Goal: Task Accomplishment & Management: Manage account settings

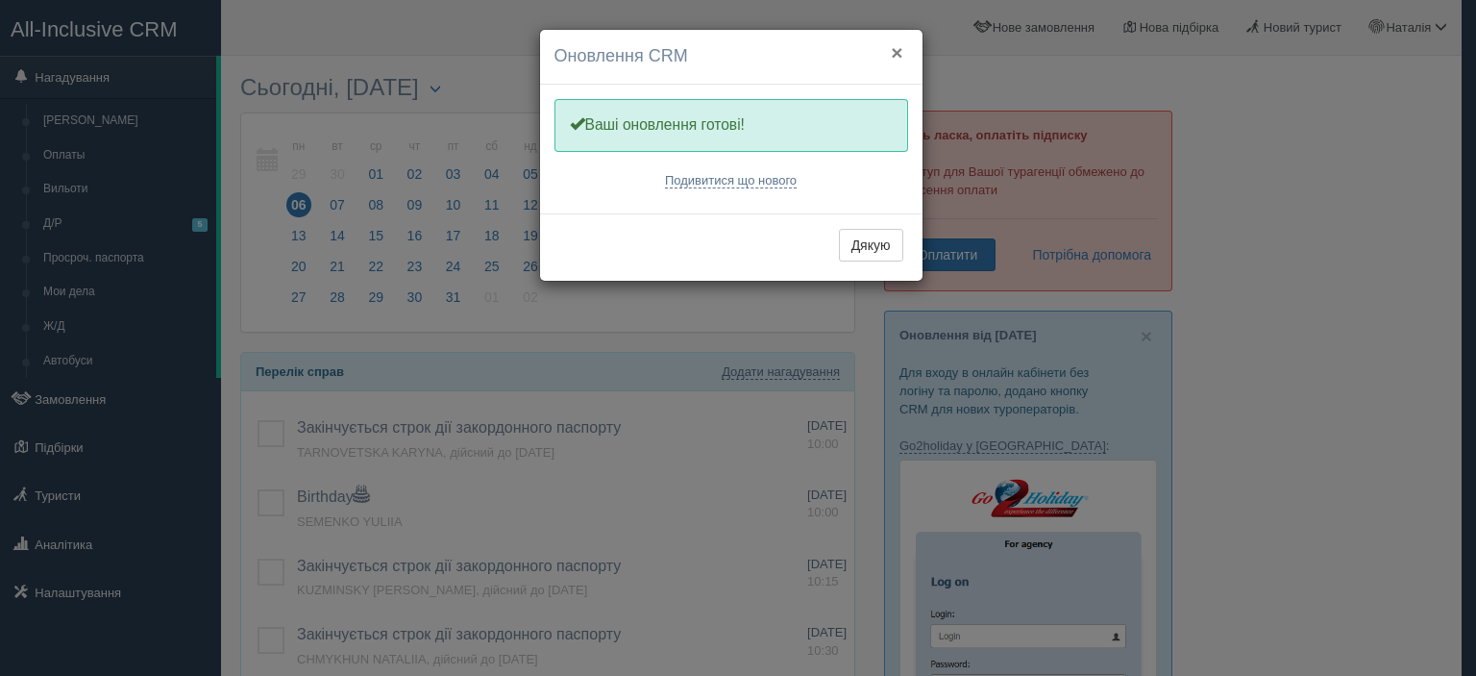
click at [897, 52] on button "×" at bounding box center [897, 52] width 12 height 20
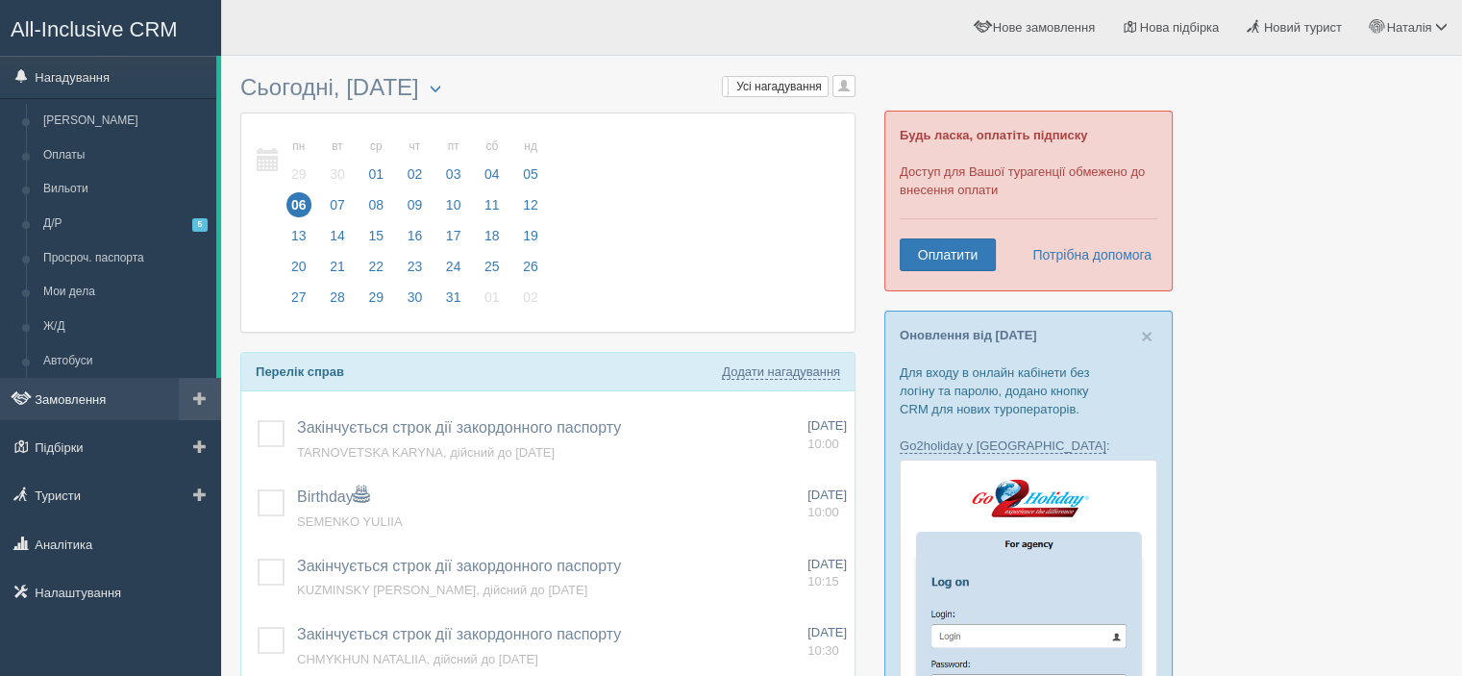
click at [112, 401] on link "Замовлення" at bounding box center [110, 399] width 221 height 42
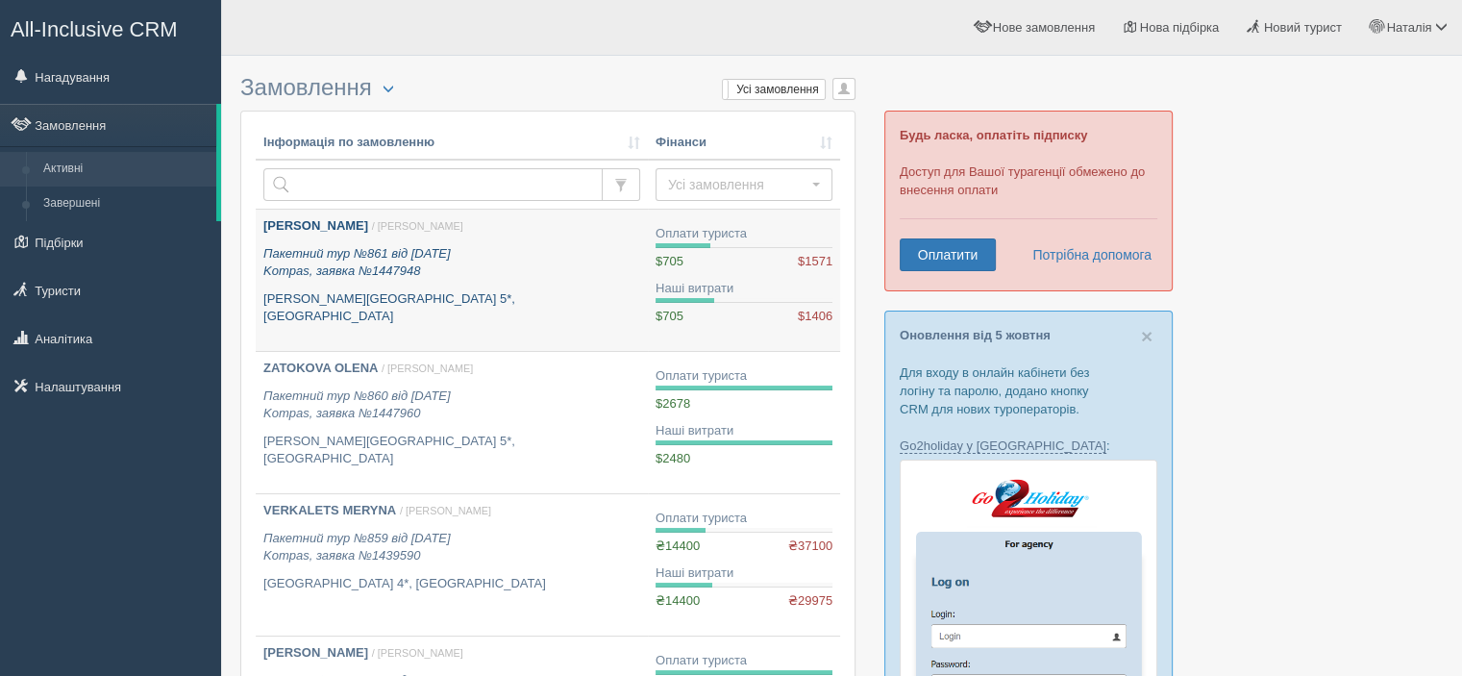
click at [310, 219] on b "[PERSON_NAME]" at bounding box center [315, 225] width 105 height 14
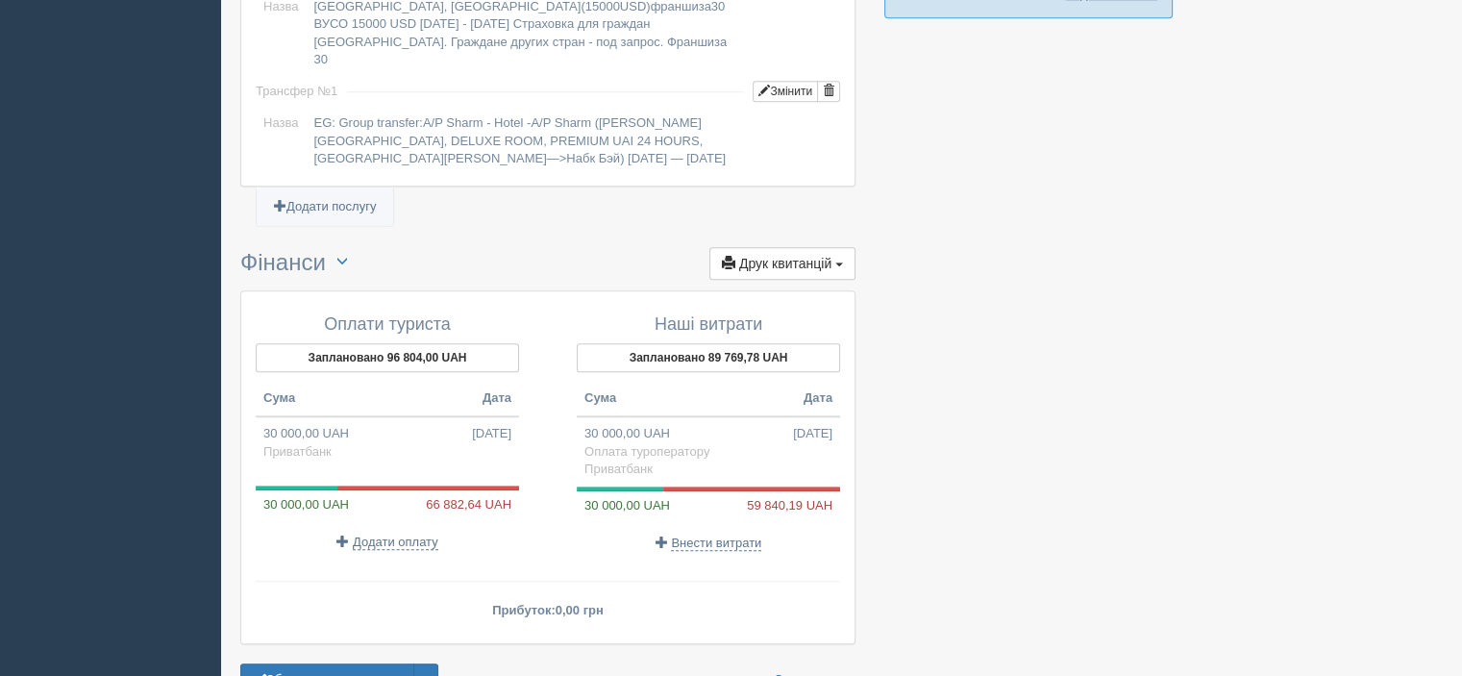
scroll to position [1851, 0]
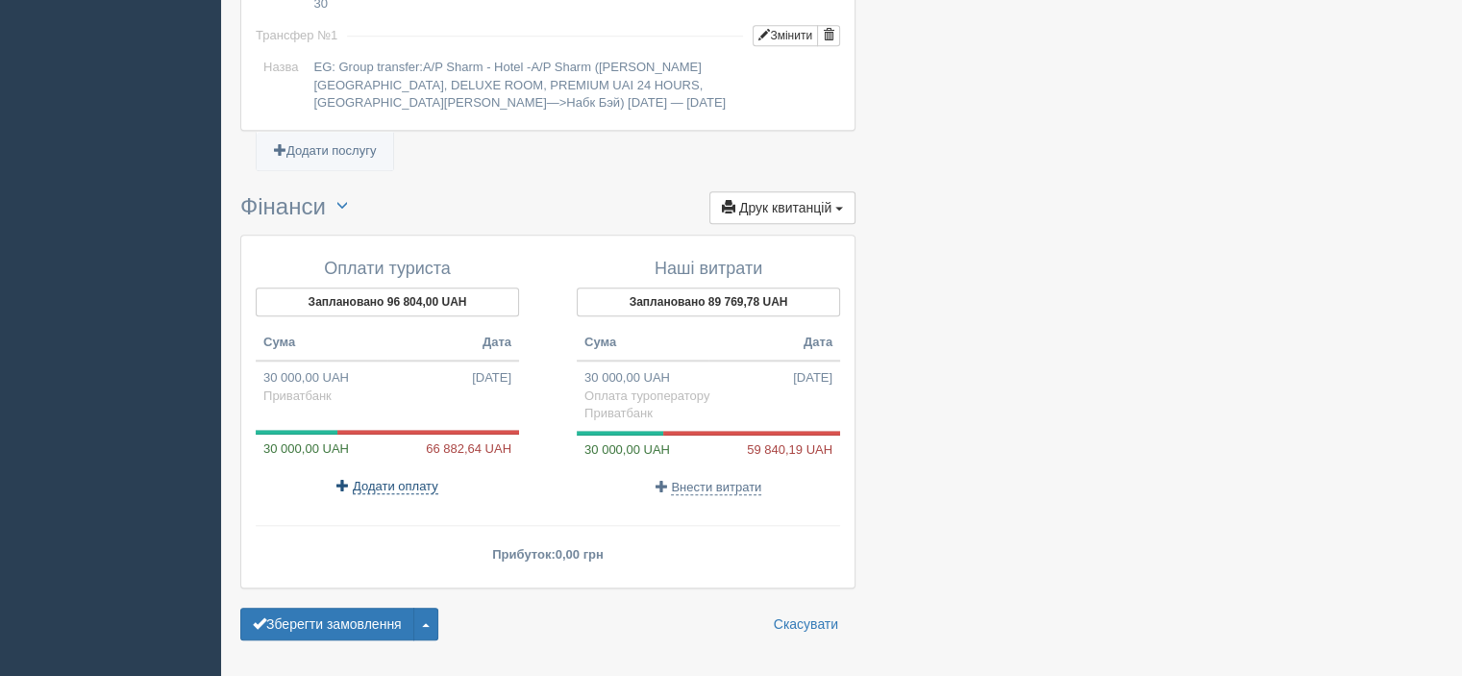
click at [373, 479] on span "Додати оплату" at bounding box center [396, 486] width 86 height 15
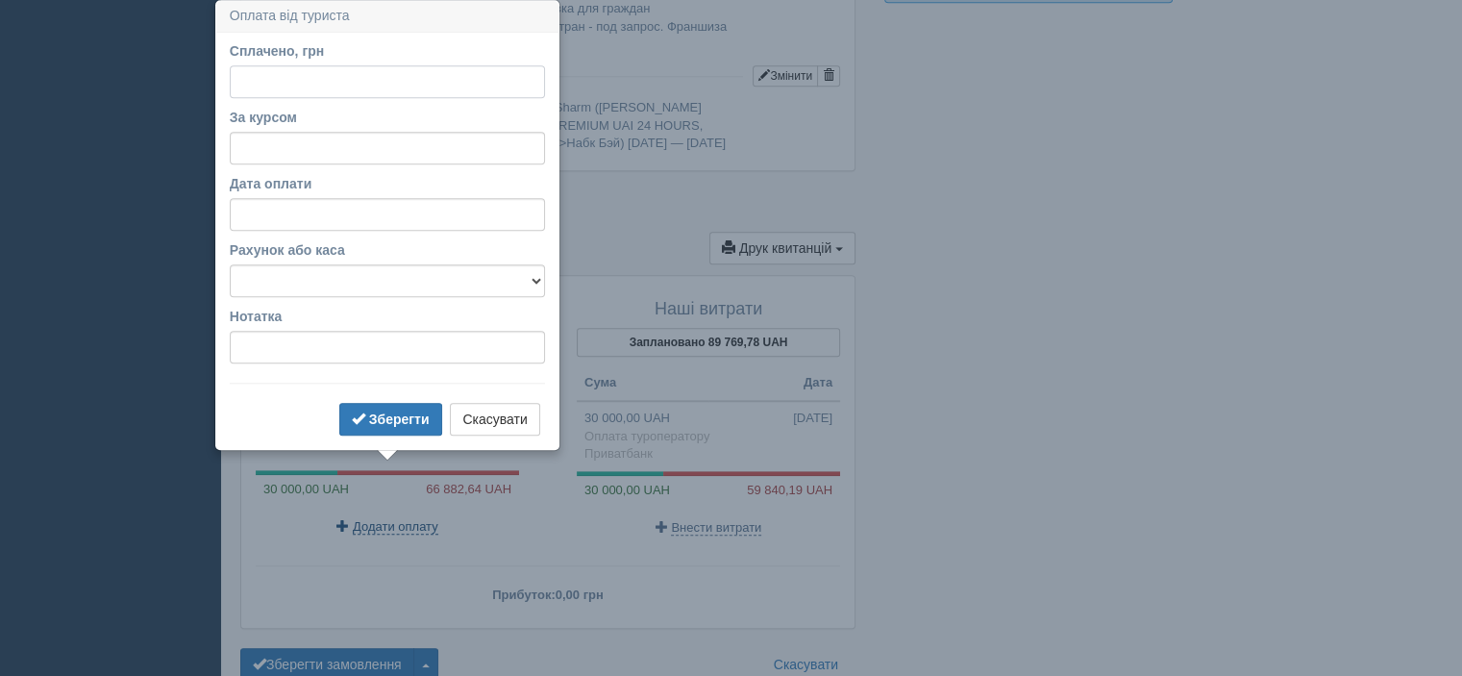
scroll to position [1810, 0]
type input "66804"
click at [400, 161] on input "За курсом" at bounding box center [387, 149] width 315 height 33
type input "42.55"
click at [421, 285] on select "Альфабанк Банковский счёт Наличная касса Приватбанк" at bounding box center [387, 281] width 315 height 33
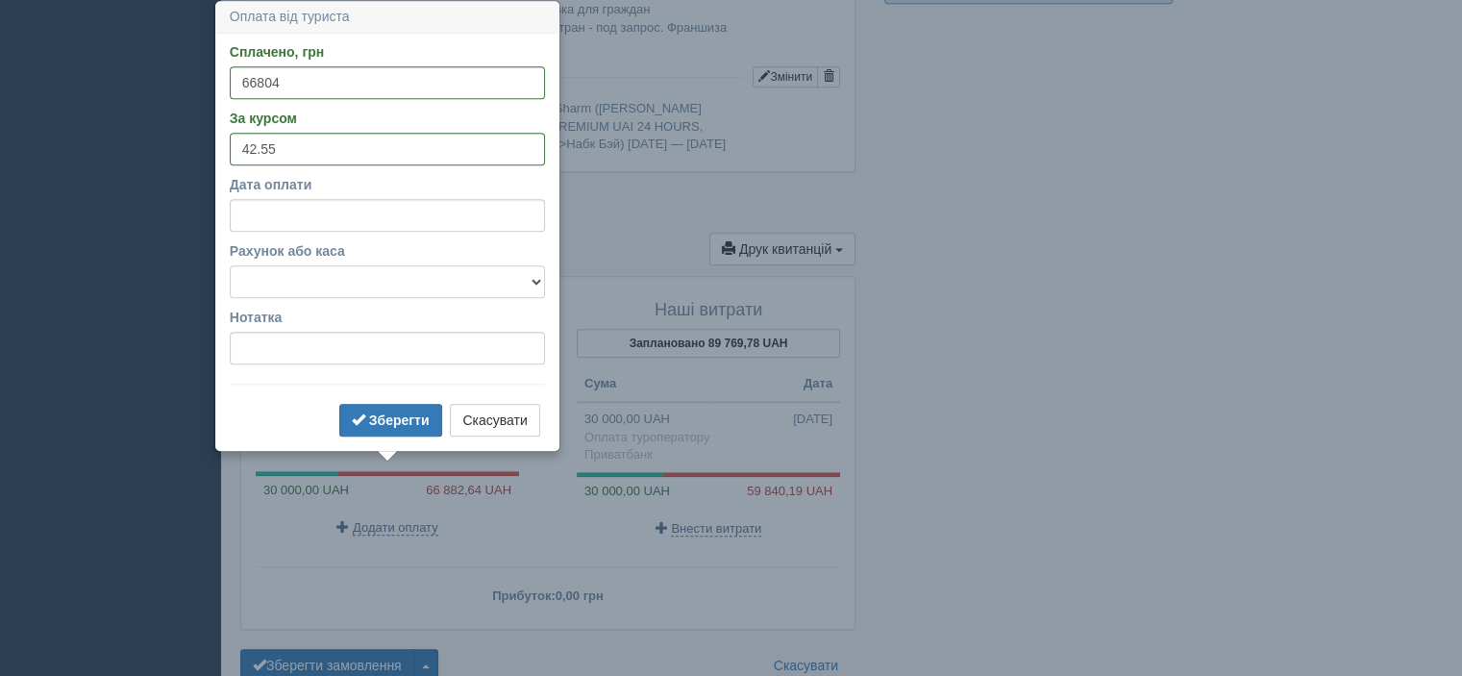
select select "346"
click at [230, 265] on select "Альфабанк Банковский счёт Наличная касса Приватбанк" at bounding box center [387, 281] width 315 height 33
click at [388, 428] on button "Зберегти" at bounding box center [390, 420] width 103 height 33
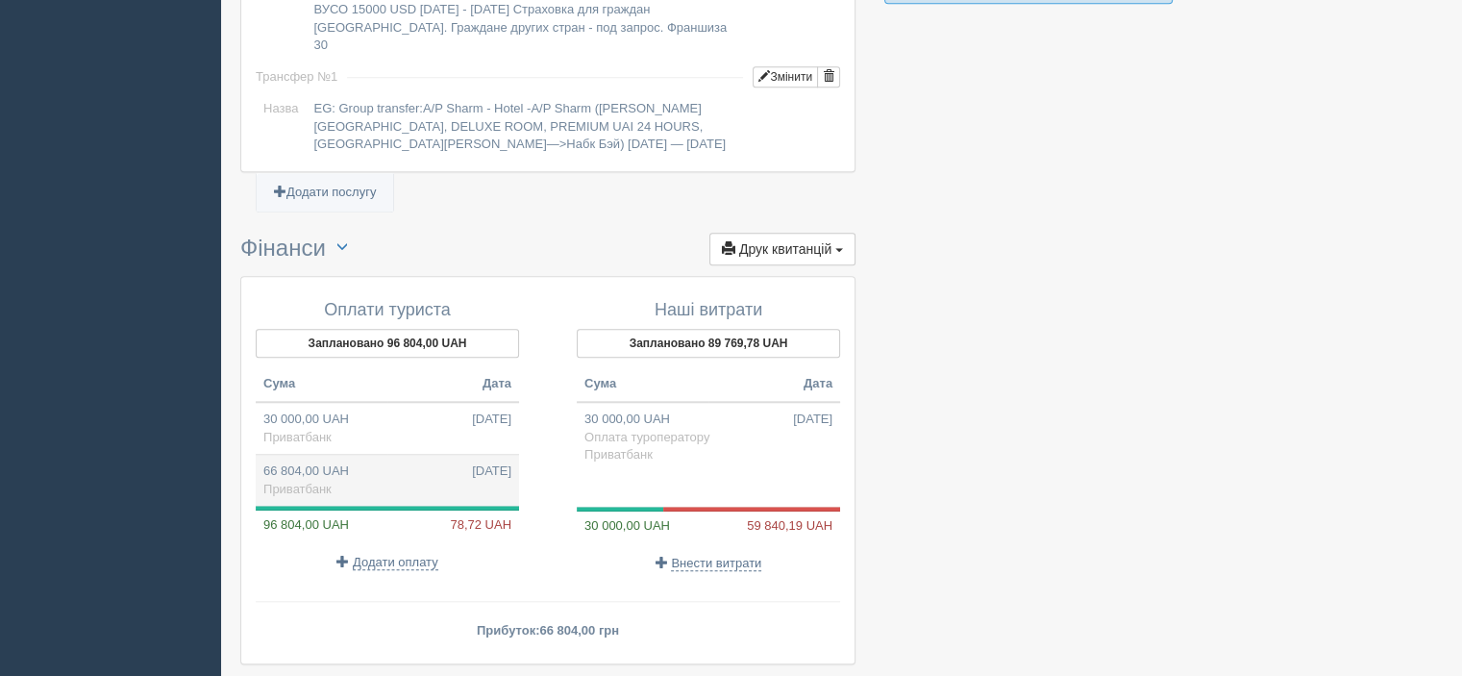
click at [398, 455] on td "66 804,00 UAH 06.10.2025 Приватбанк" at bounding box center [387, 481] width 263 height 52
type input "66804.00"
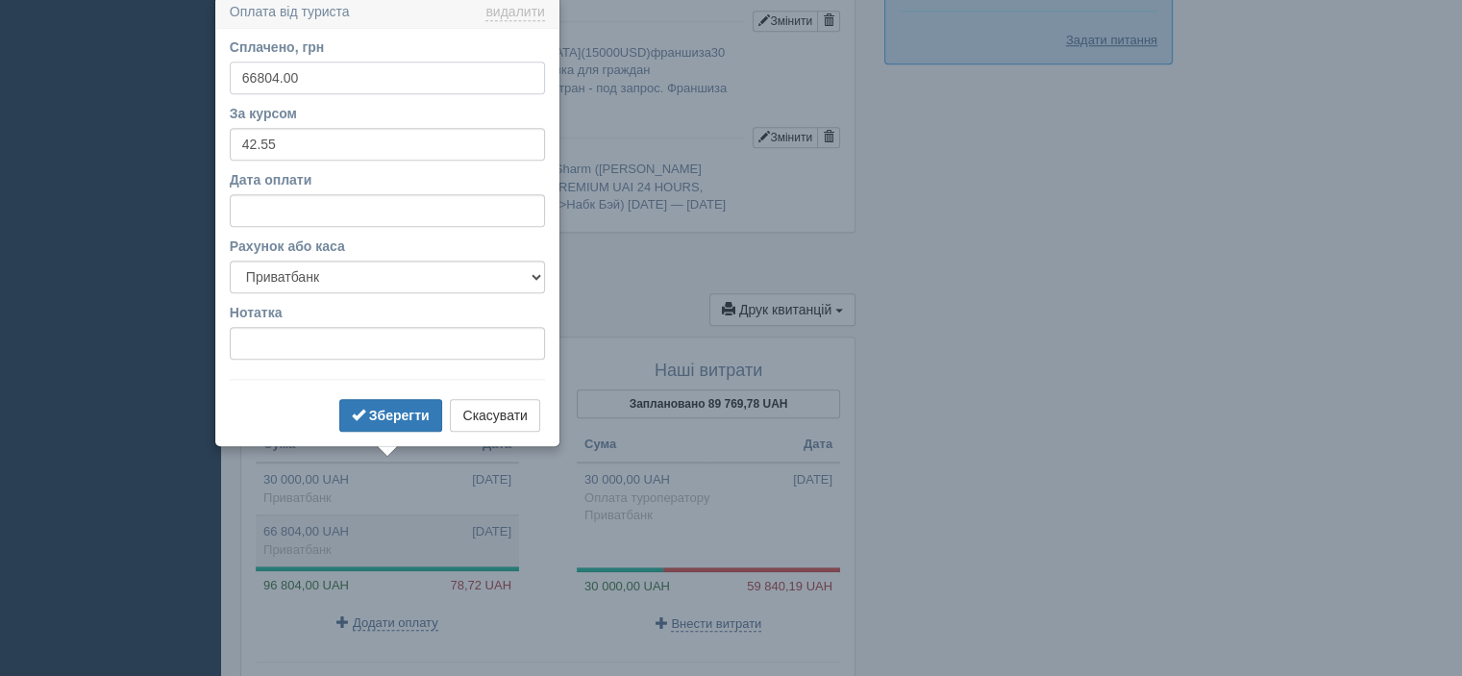
scroll to position [1745, 0]
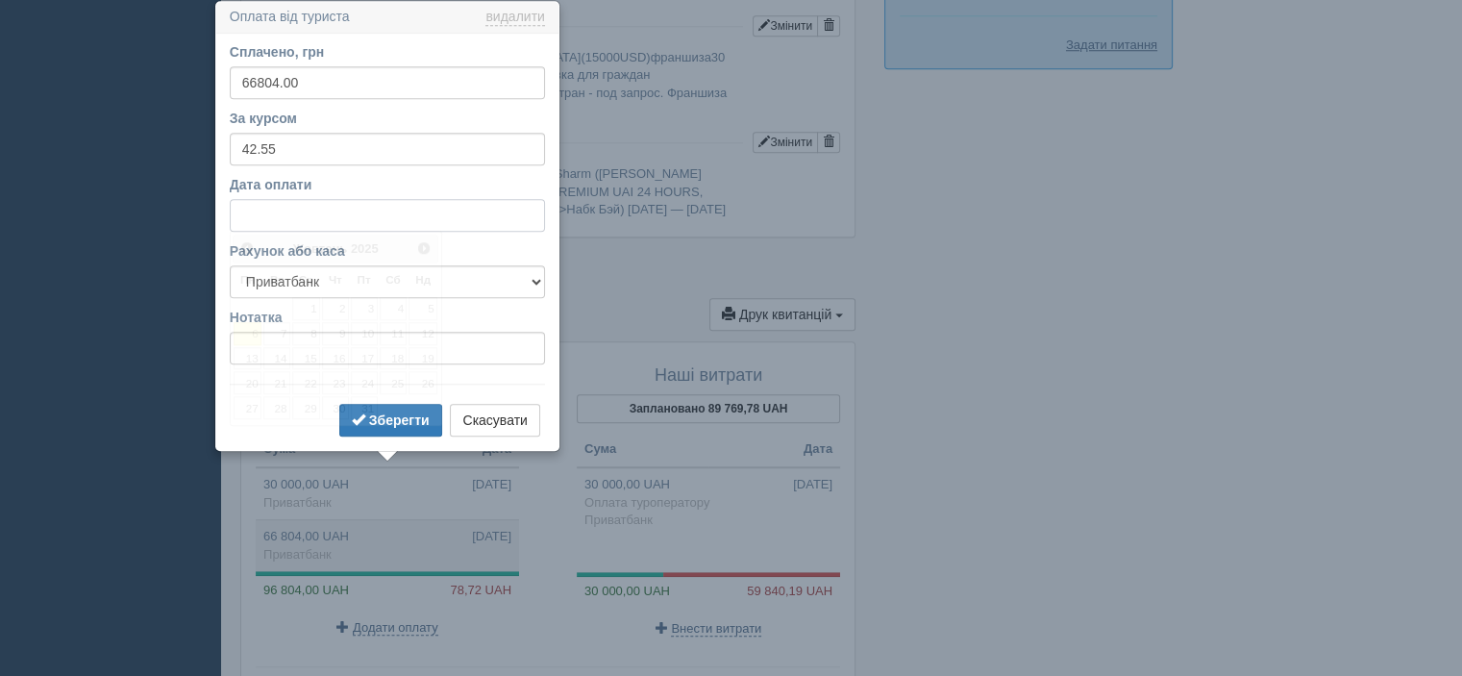
click at [296, 211] on input "Дата оплати" at bounding box center [387, 215] width 315 height 33
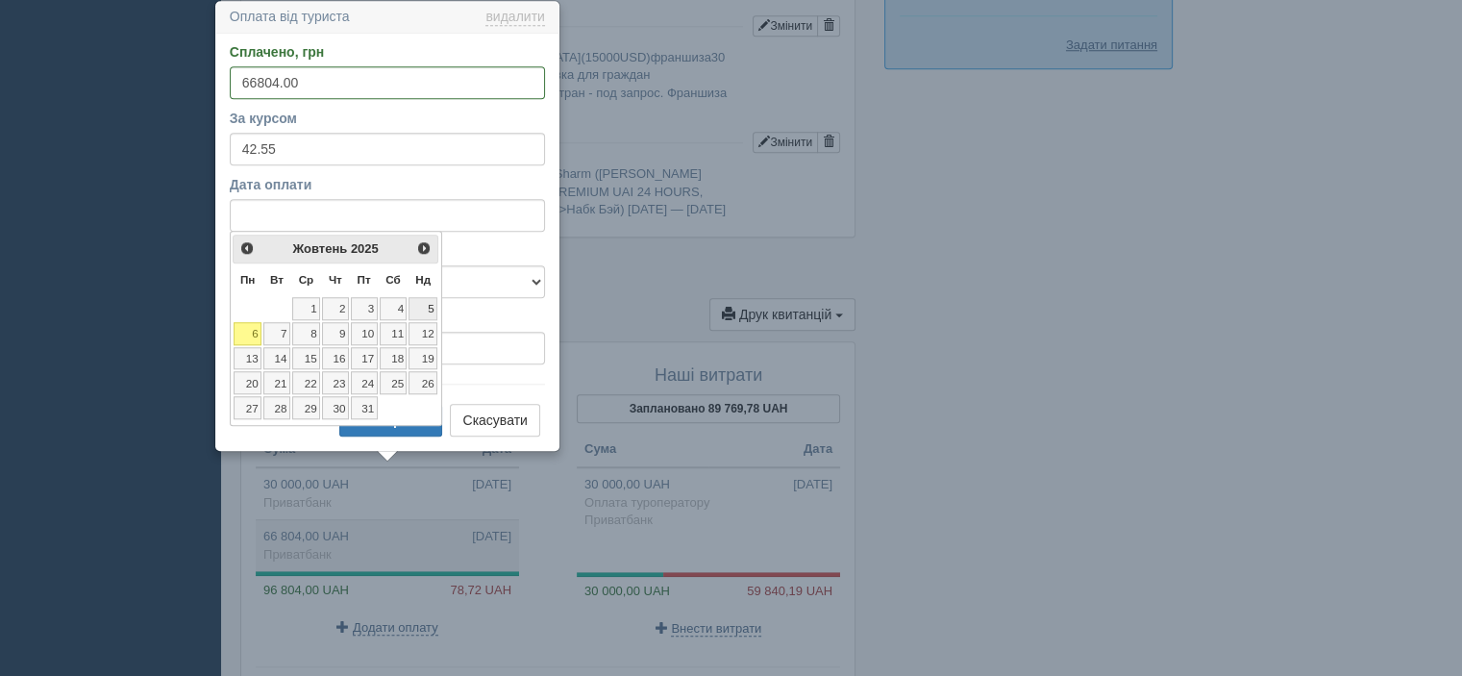
click at [432, 310] on link "5" at bounding box center [423, 308] width 29 height 23
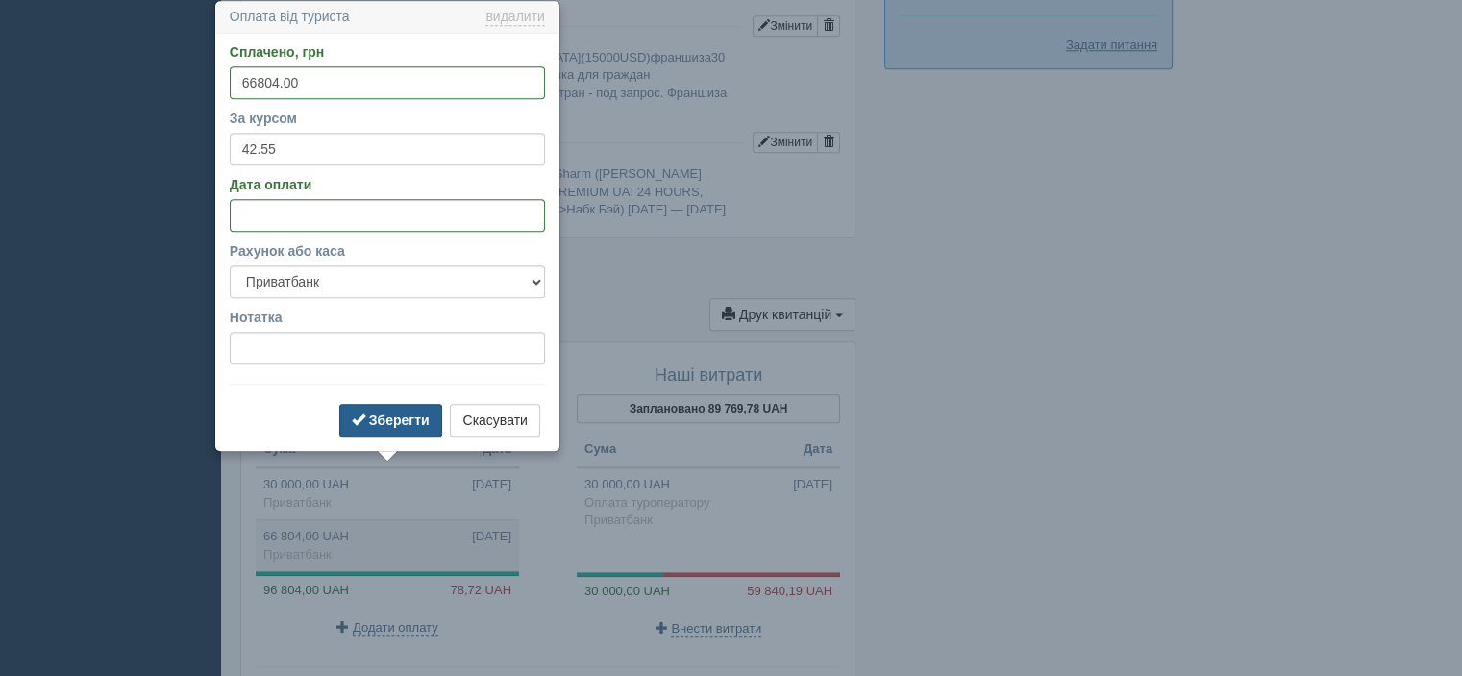
click at [389, 418] on b "Зберегти" at bounding box center [399, 419] width 61 height 15
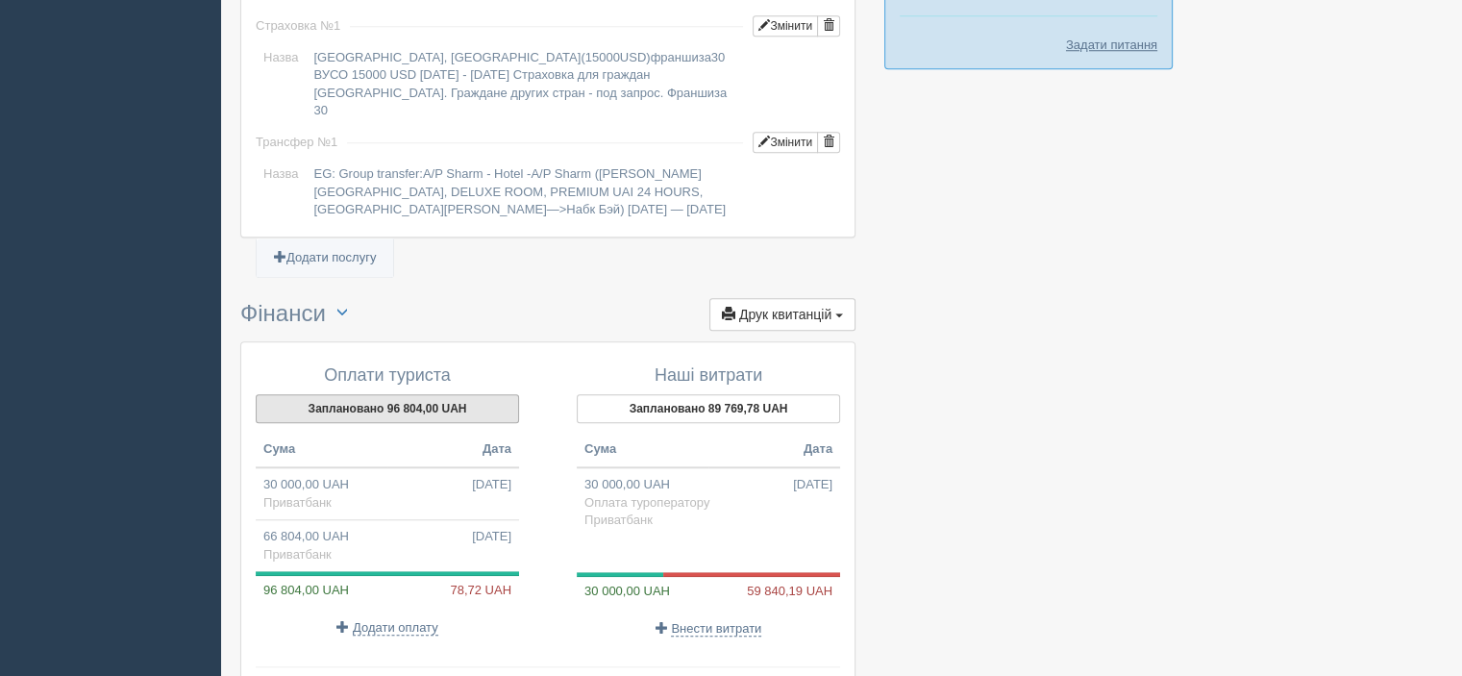
click at [401, 394] on button "Заплановано 96 804,00 UAH" at bounding box center [387, 408] width 263 height 29
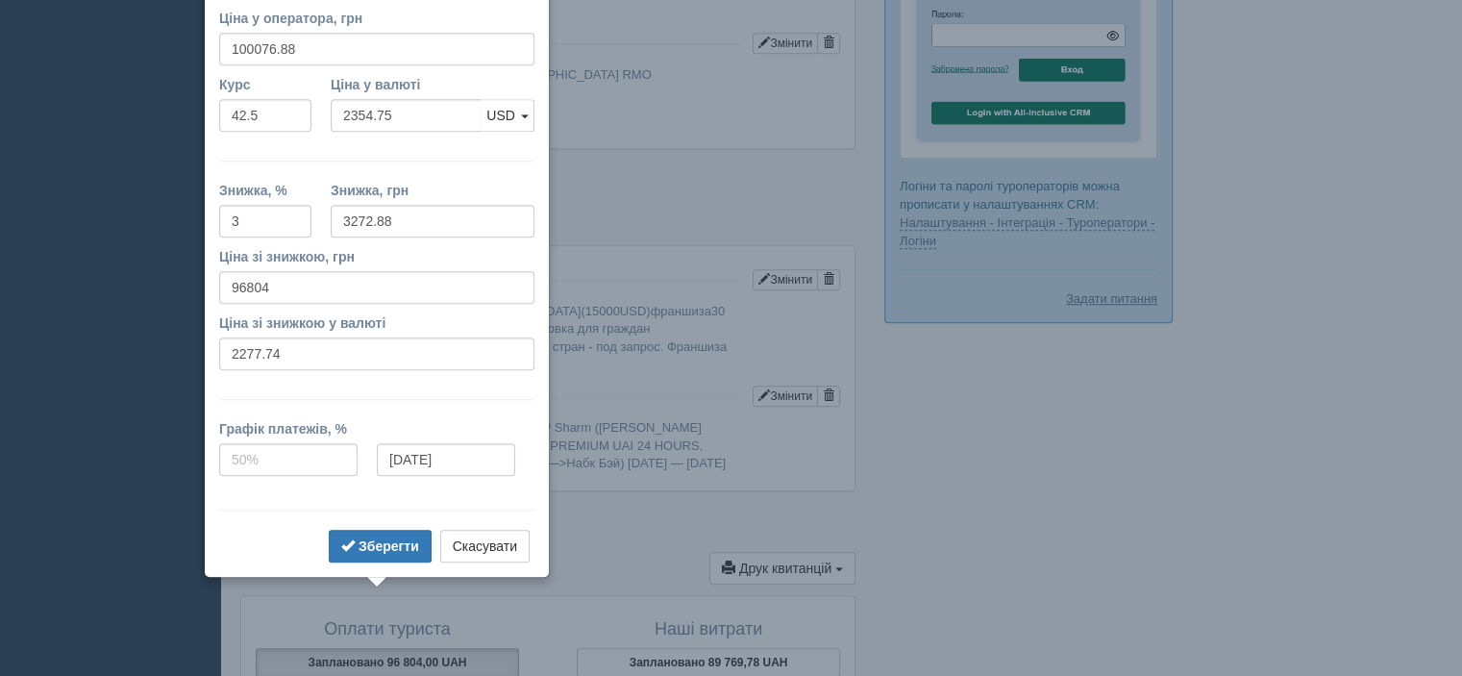
scroll to position [1457, 0]
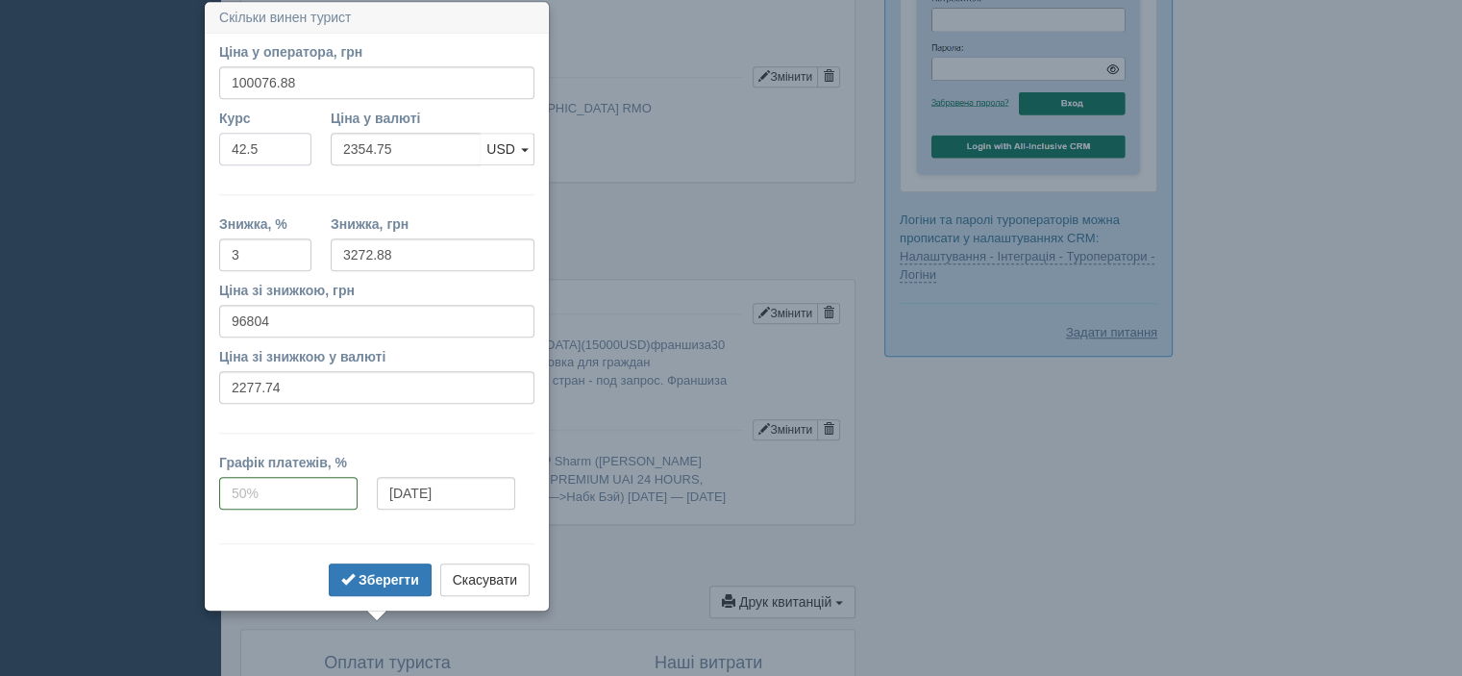
click at [284, 143] on input "42.5" at bounding box center [265, 149] width 92 height 33
type input "42.55"
type input "2351.98"
type input "96804.00"
type input "2275.06"
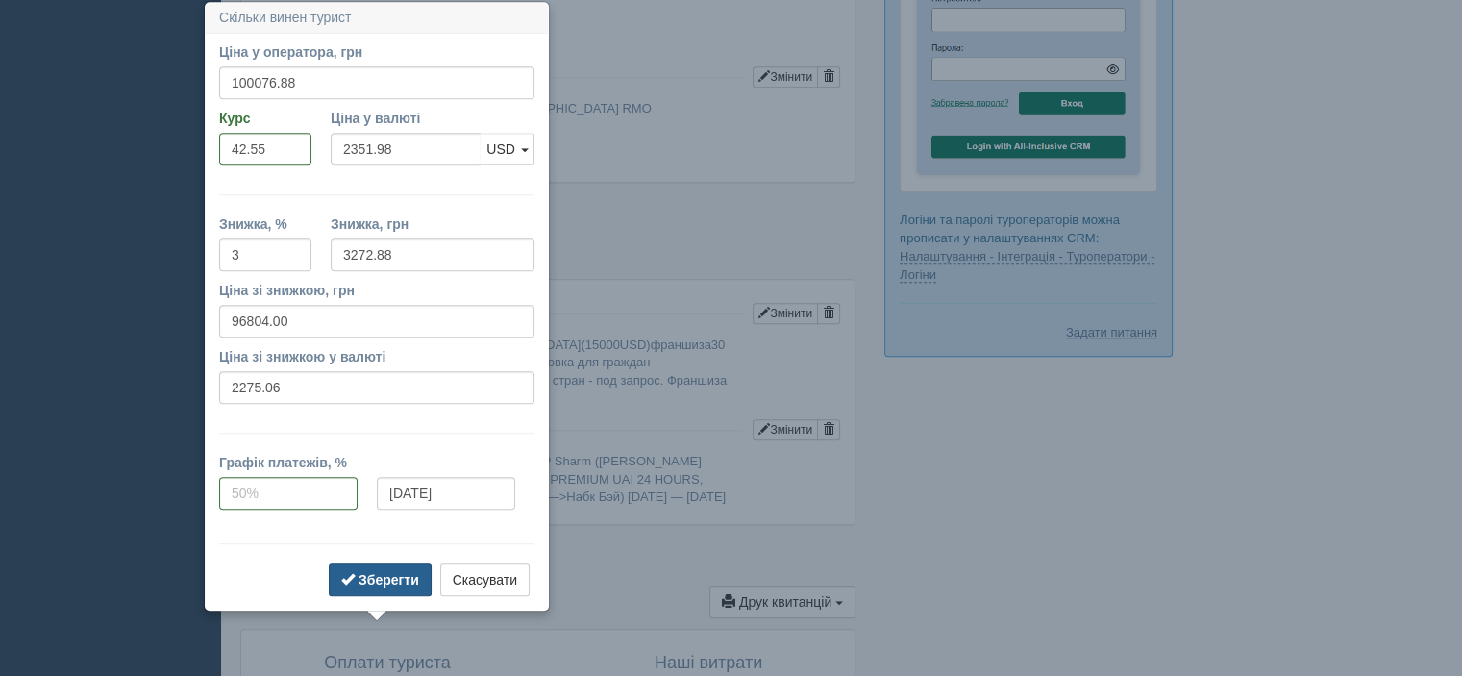
click at [397, 578] on b "Зберегти" at bounding box center [389, 579] width 61 height 15
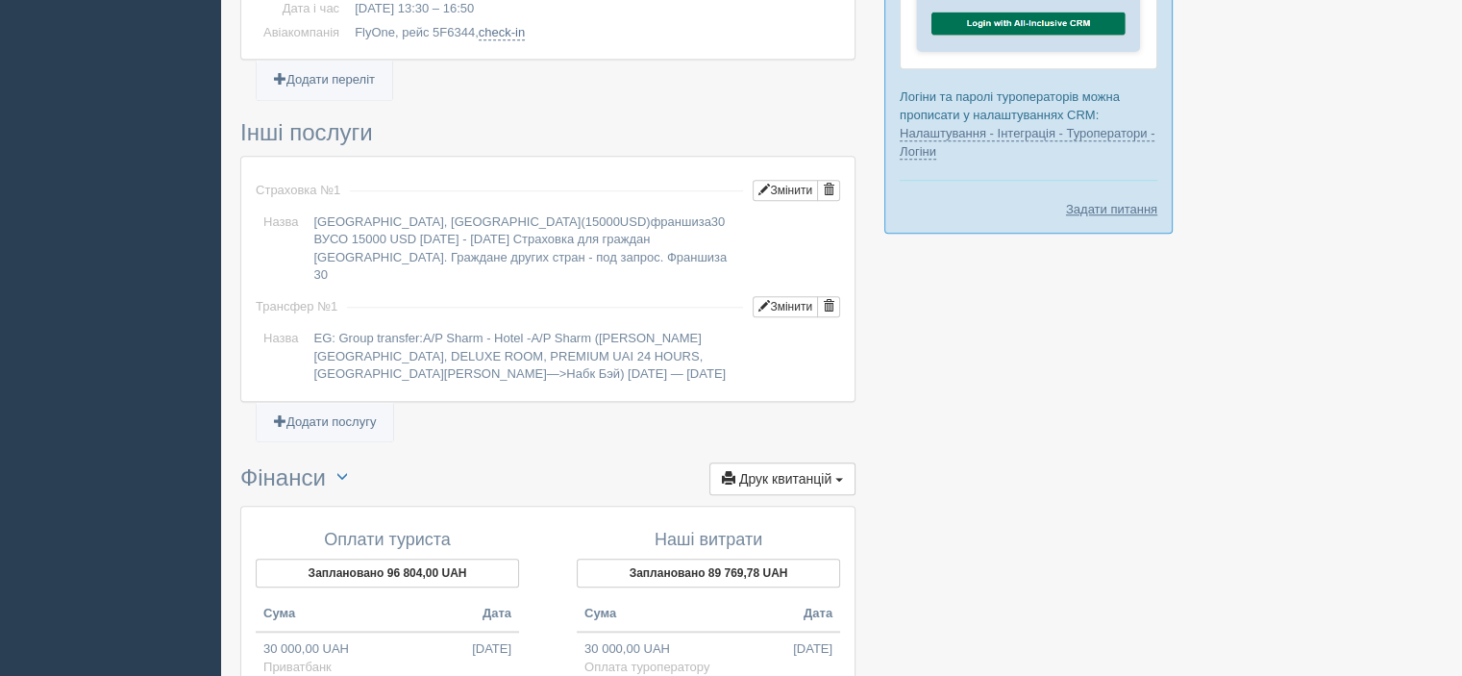
scroll to position [1842, 0]
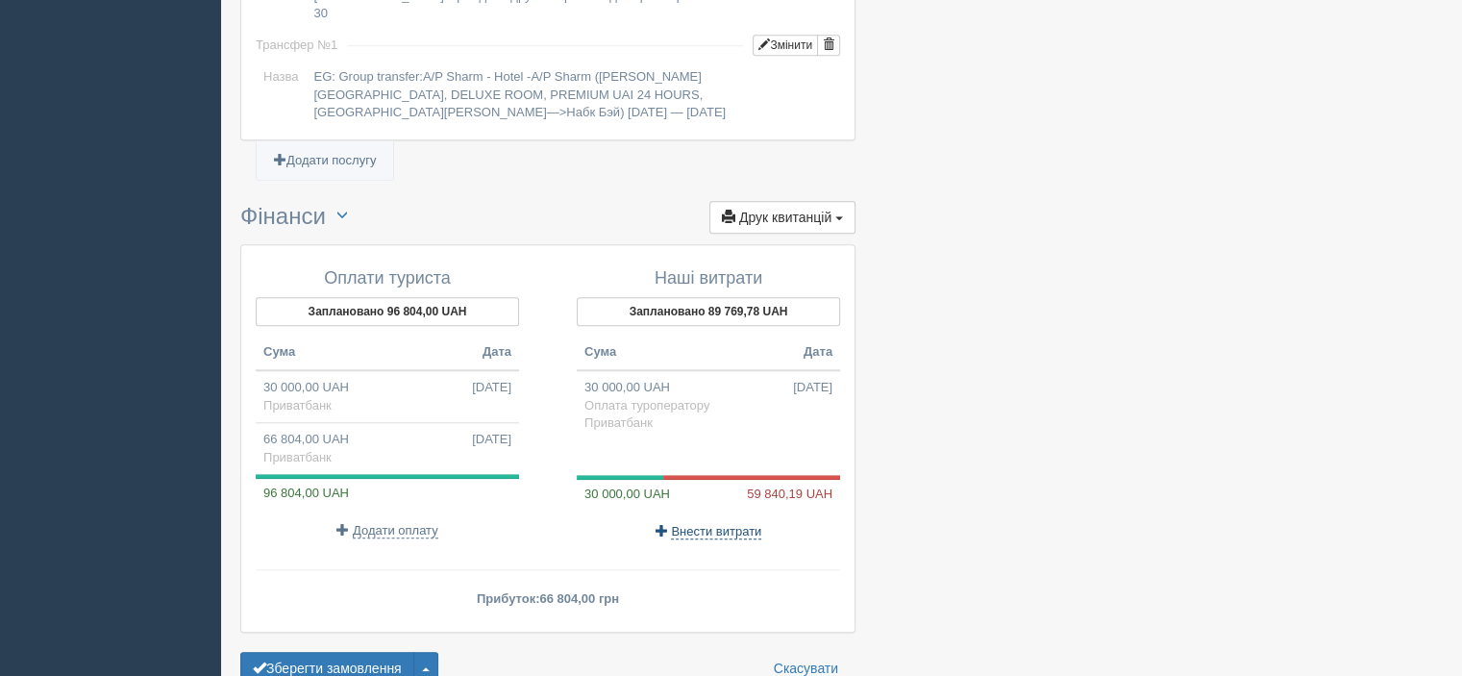
click at [709, 524] on span "Внести витрати" at bounding box center [716, 531] width 90 height 15
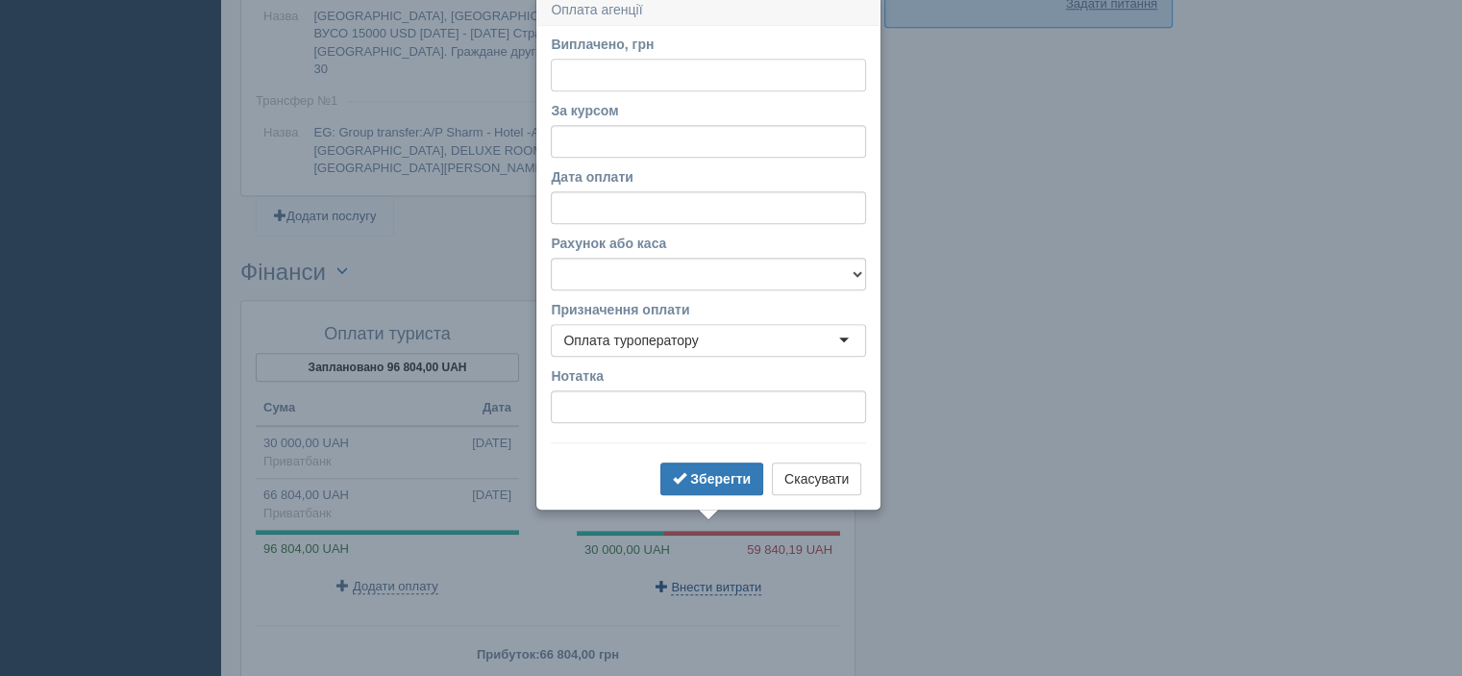
scroll to position [1779, 0]
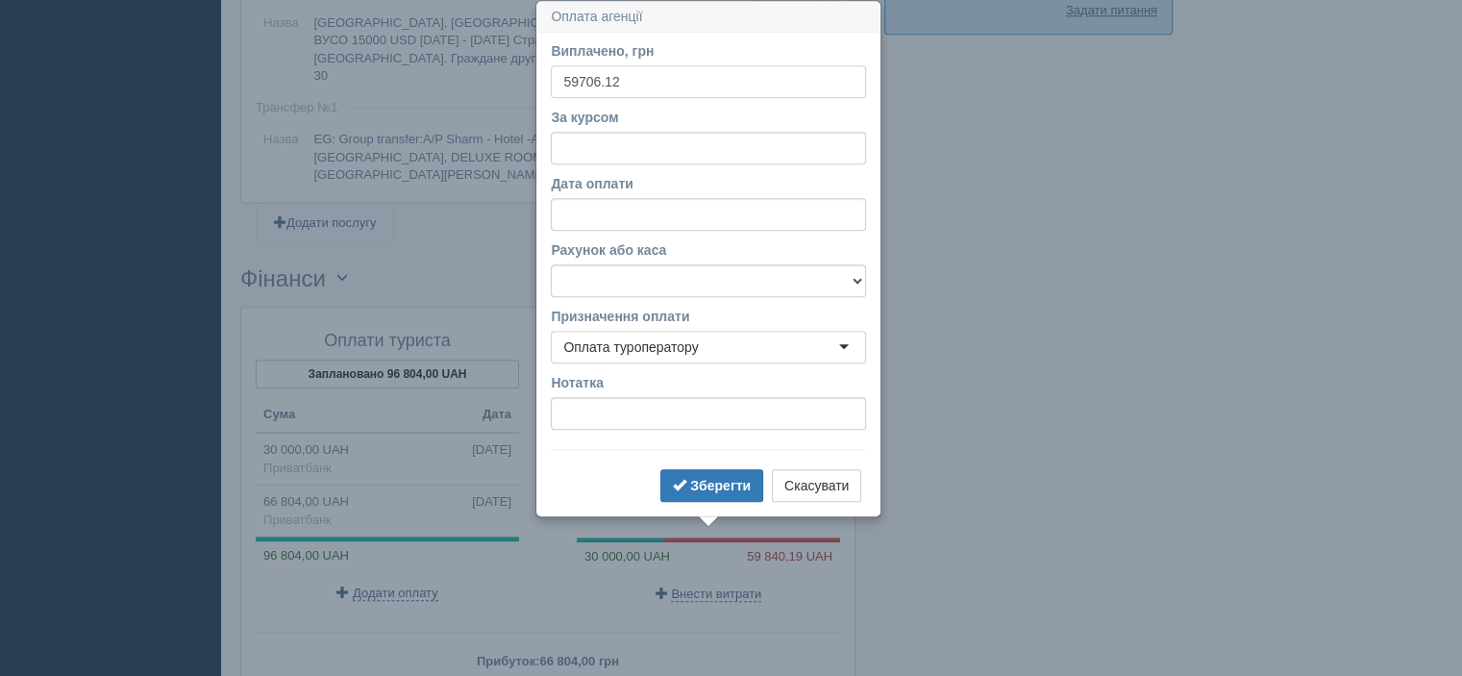
type input "59706.12"
click at [791, 157] on input "За курсом" at bounding box center [708, 148] width 315 height 33
type input "42.55"
click at [773, 282] on select "Альфабанк Банковский счёт Наличная касса Приватбанк" at bounding box center [708, 280] width 315 height 33
select select "346"
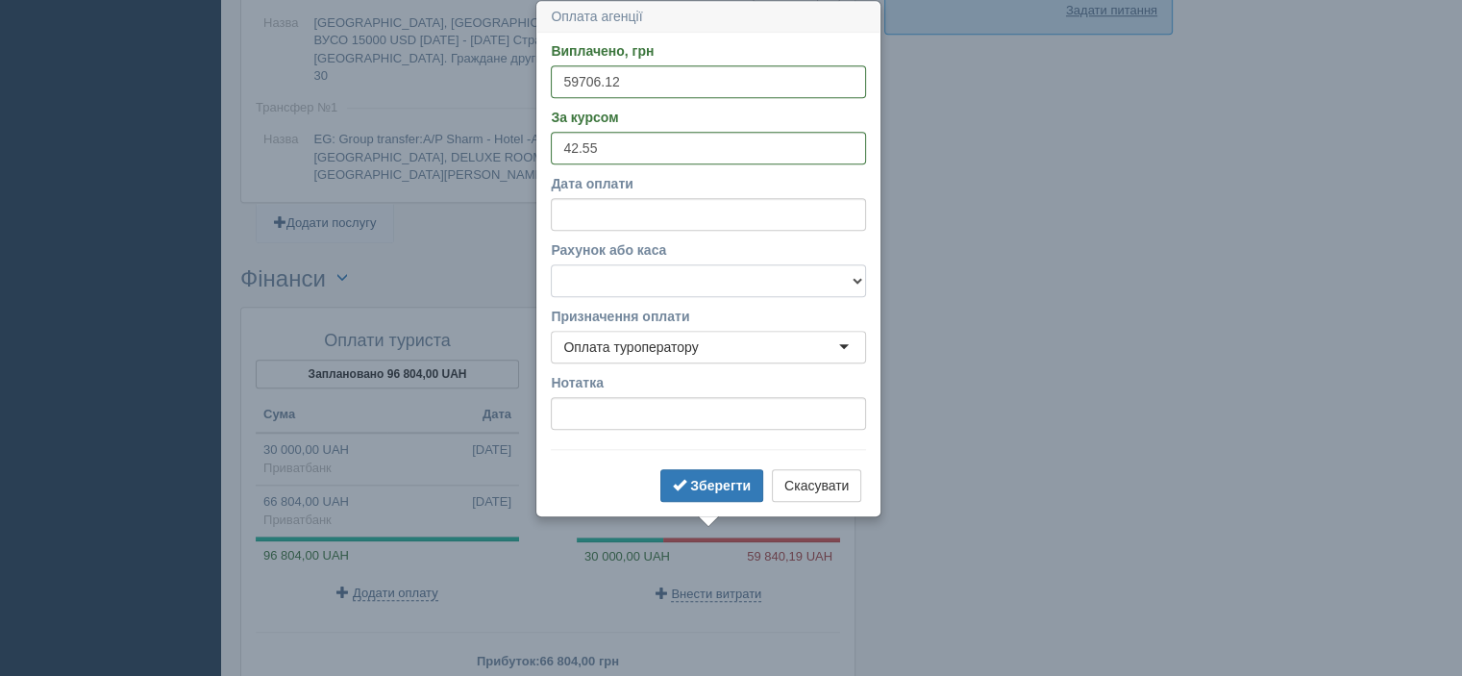
click at [551, 264] on select "Альфабанк Банковский счёт Наличная касса Приватбанк" at bounding box center [708, 280] width 315 height 33
click at [715, 487] on b "Зберегти" at bounding box center [720, 485] width 61 height 15
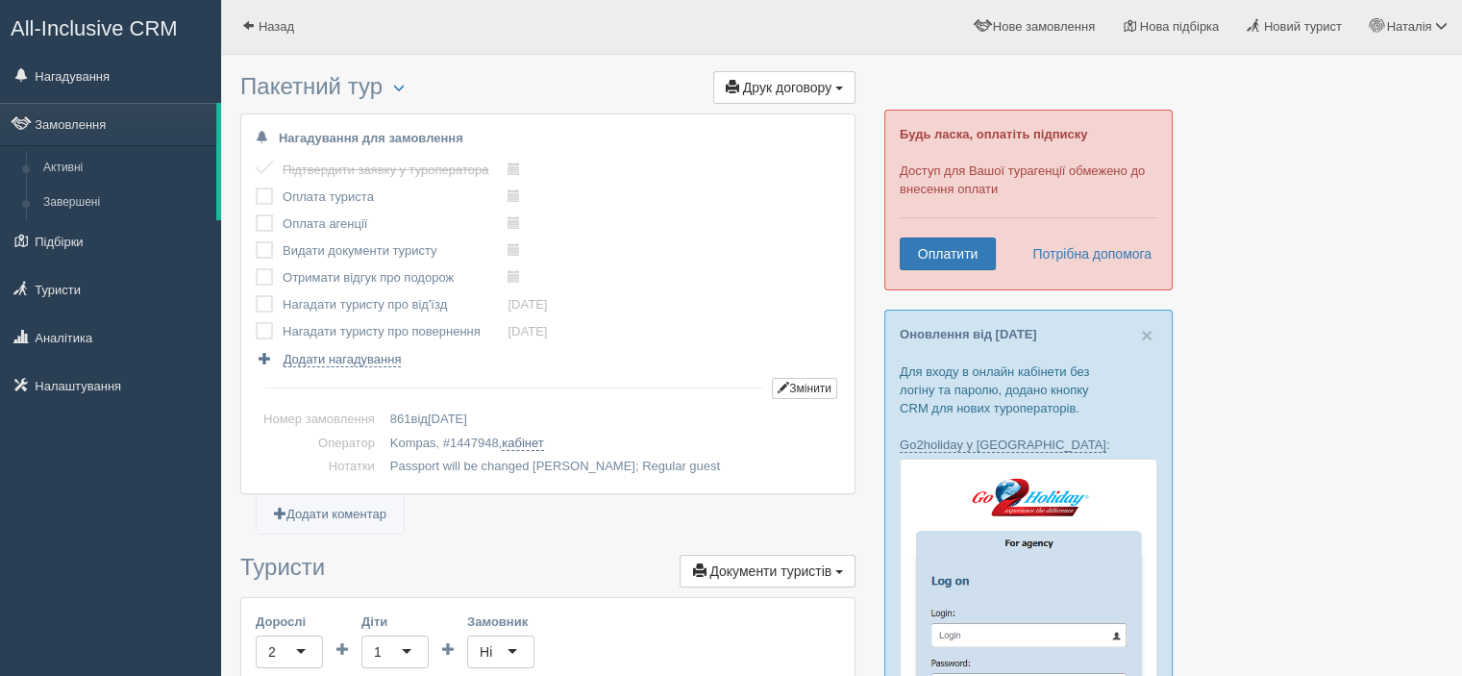
scroll to position [0, 0]
click at [256, 215] on label at bounding box center [256, 215] width 0 height 0
click at [0, 0] on input "checkbox" at bounding box center [0, 0] width 0 height 0
click at [256, 188] on label at bounding box center [256, 188] width 0 height 0
click at [0, 0] on input "checkbox" at bounding box center [0, 0] width 0 height 0
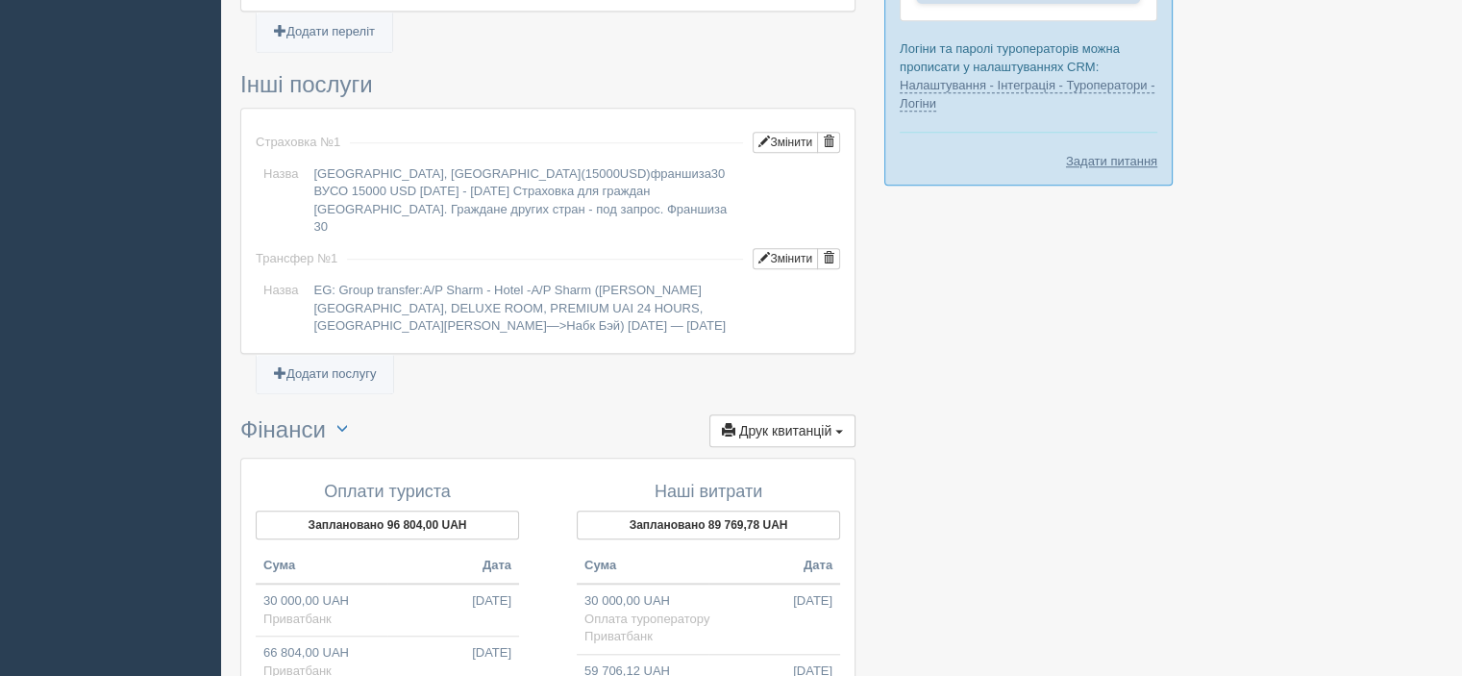
scroll to position [1920, 0]
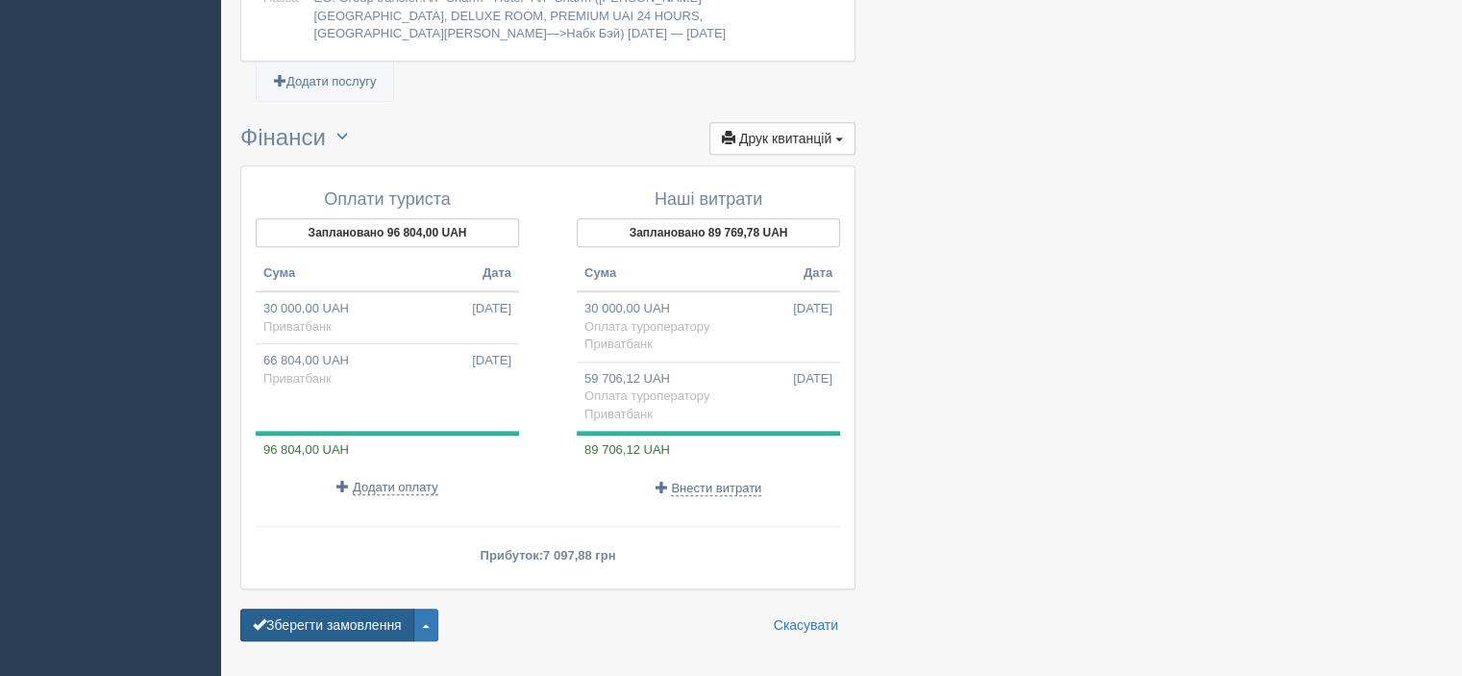
click at [358, 608] on button "Зберегти замовлення" at bounding box center [327, 624] width 174 height 33
